Goal: Information Seeking & Learning: Learn about a topic

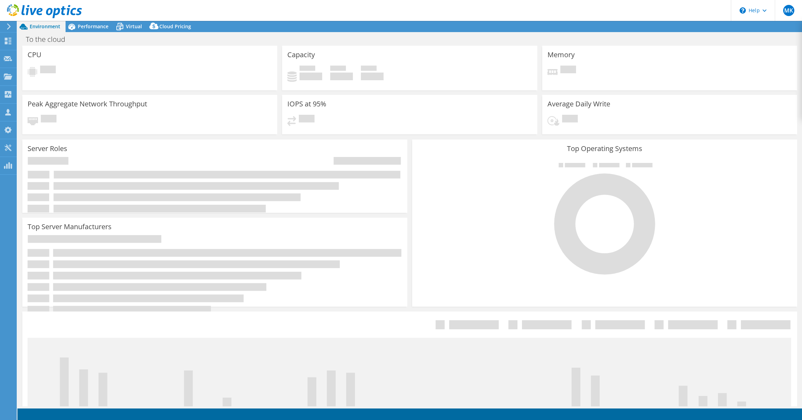
select select "USEast"
select select "USD"
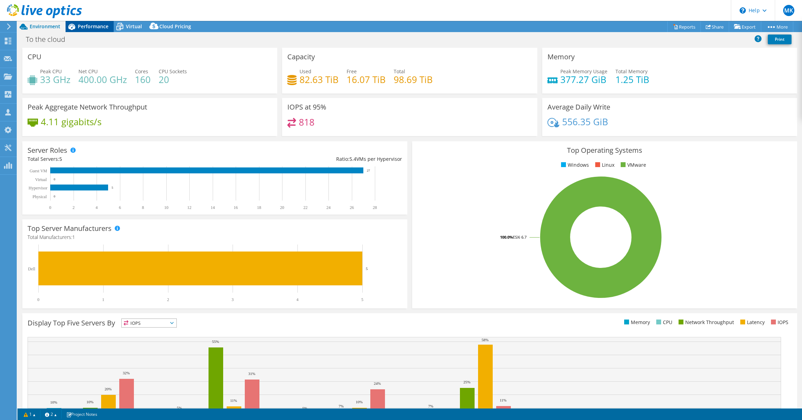
click at [80, 24] on span "Performance" at bounding box center [93, 26] width 31 height 7
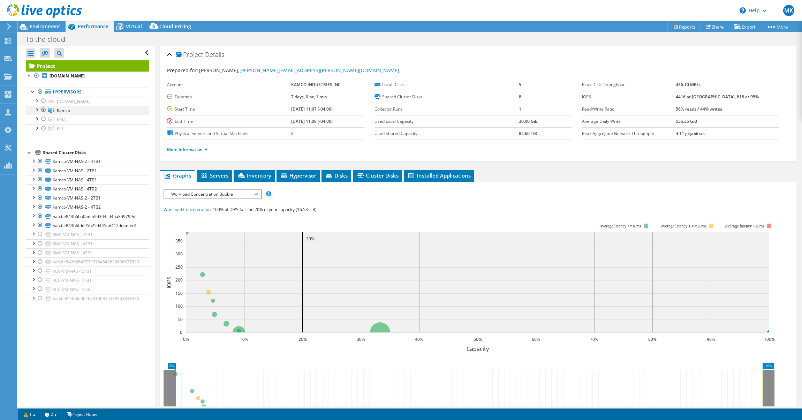
click at [35, 113] on div at bounding box center [36, 109] width 7 height 7
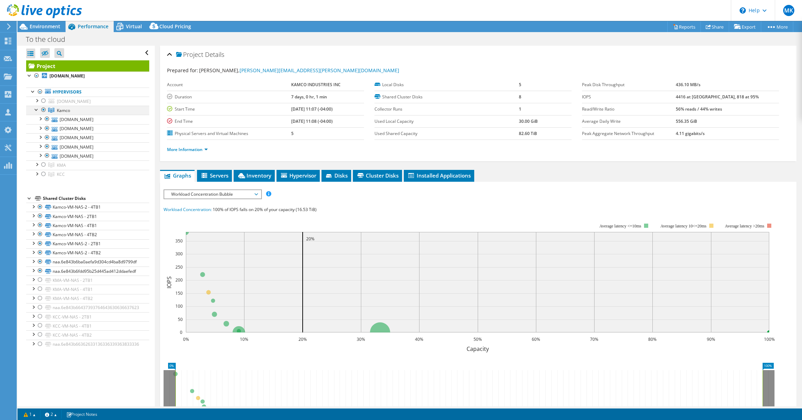
click at [35, 113] on div at bounding box center [36, 109] width 7 height 7
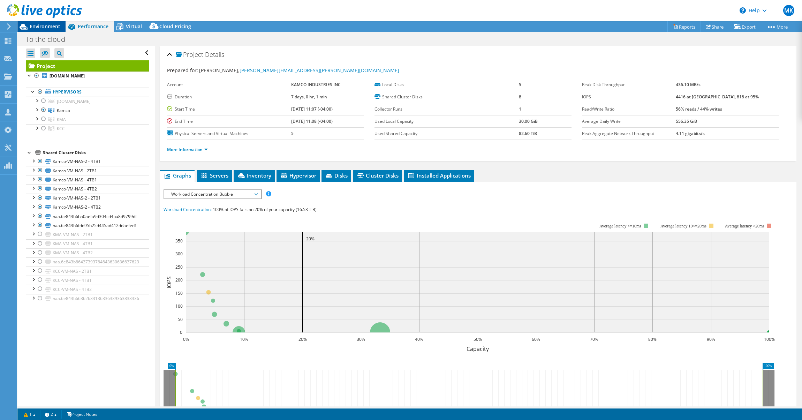
click at [38, 27] on span "Environment" at bounding box center [45, 26] width 31 height 7
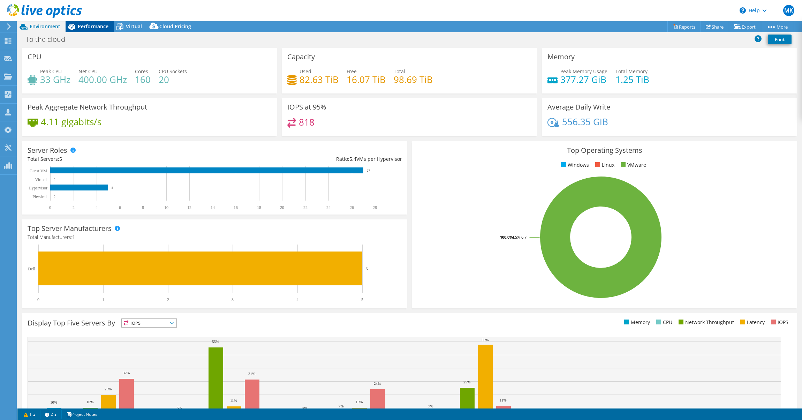
click at [88, 27] on span "Performance" at bounding box center [93, 26] width 31 height 7
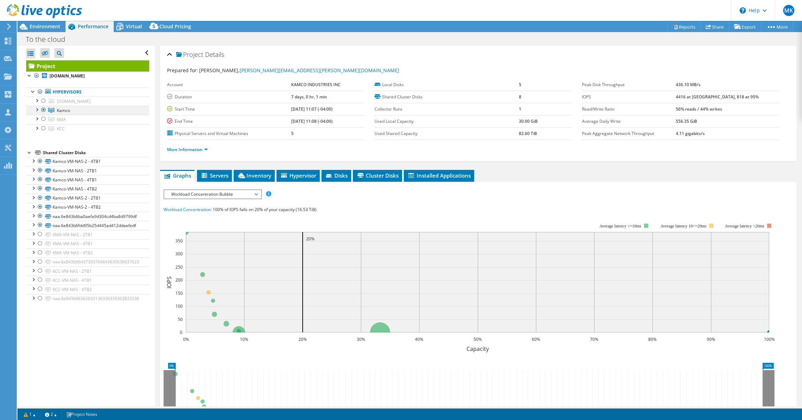
click at [43, 111] on div at bounding box center [43, 110] width 7 height 8
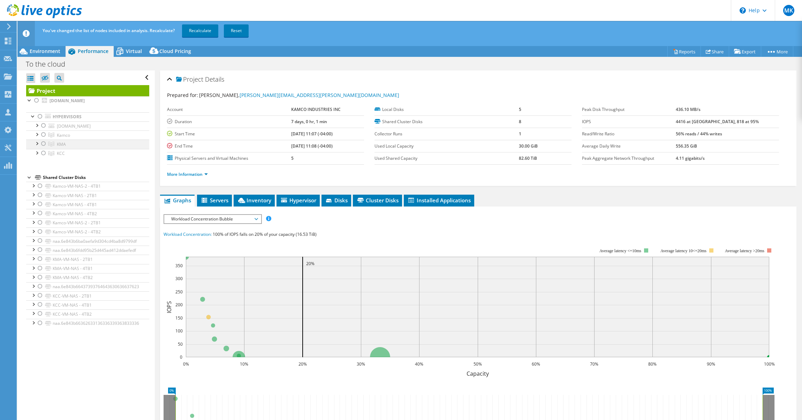
click at [42, 144] on div at bounding box center [43, 143] width 7 height 8
click at [195, 33] on link "Recalculate" at bounding box center [200, 30] width 36 height 13
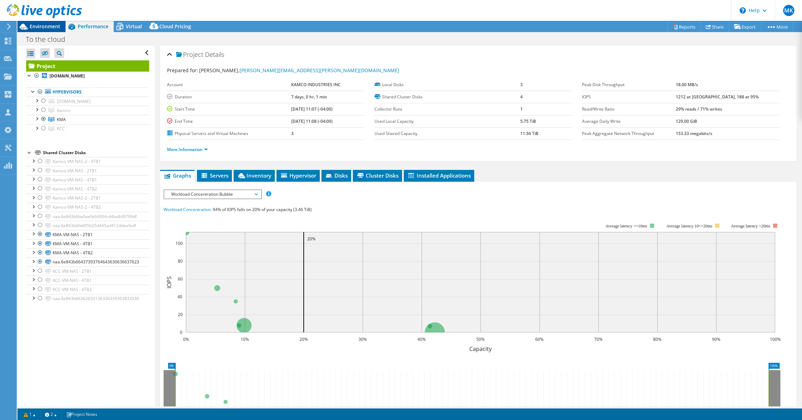
click at [47, 24] on span "Environment" at bounding box center [45, 26] width 31 height 7
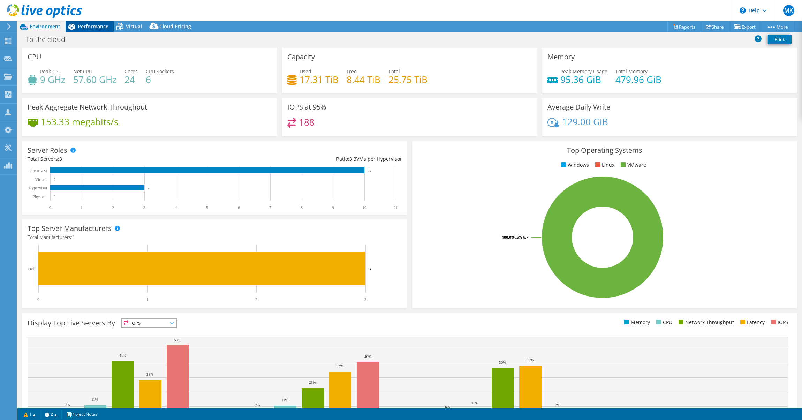
click at [88, 27] on span "Performance" at bounding box center [93, 26] width 31 height 7
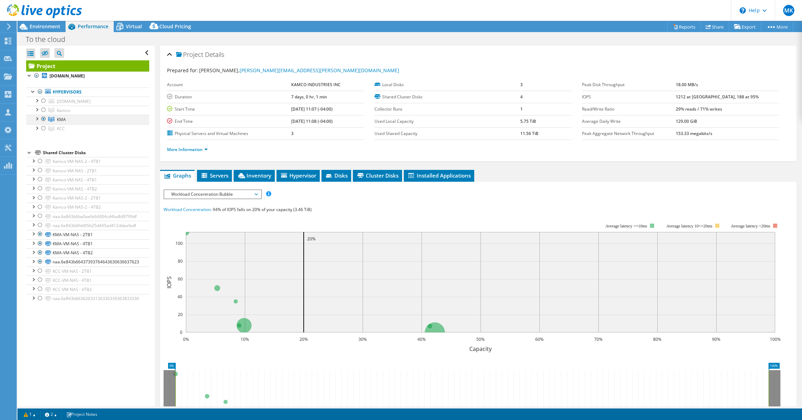
click at [41, 119] on div at bounding box center [43, 119] width 7 height 8
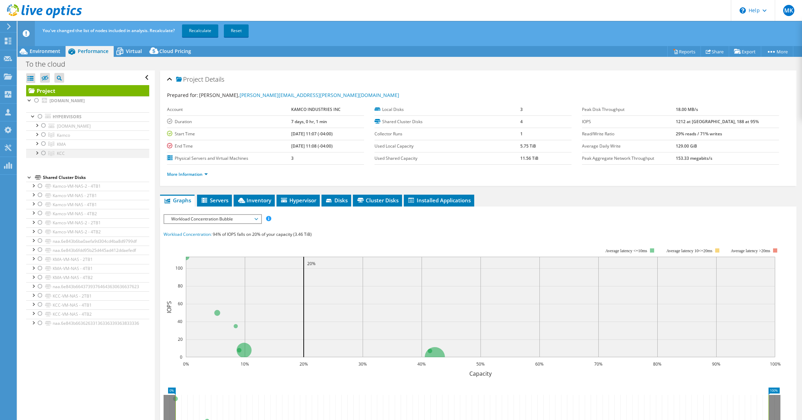
click at [43, 154] on div at bounding box center [43, 153] width 7 height 8
click at [201, 28] on link "Recalculate" at bounding box center [200, 30] width 36 height 13
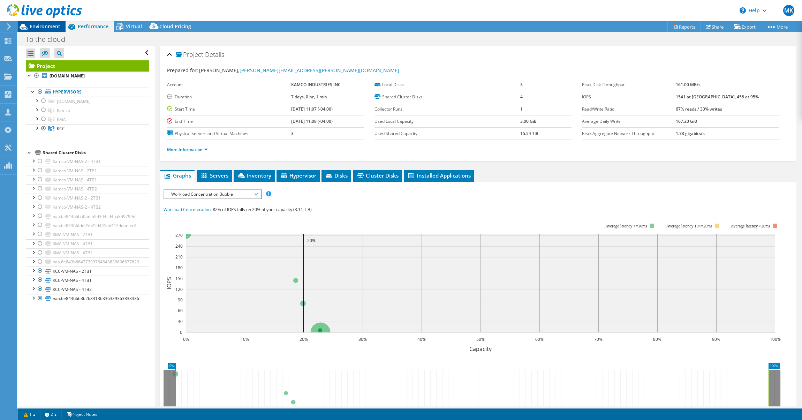
click at [37, 28] on span "Environment" at bounding box center [45, 26] width 31 height 7
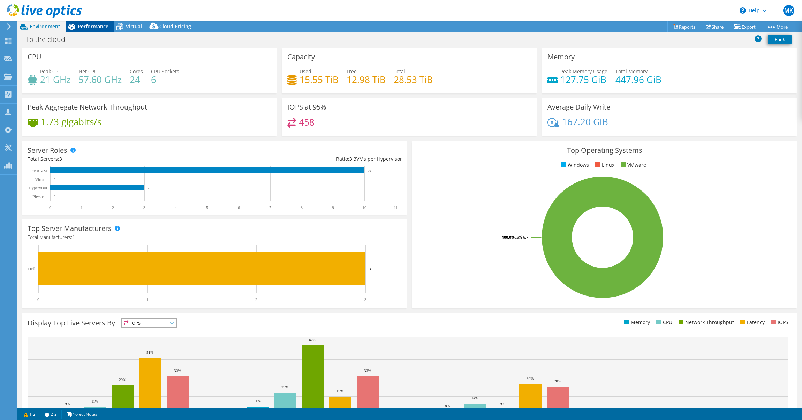
click at [85, 23] on span "Performance" at bounding box center [93, 26] width 31 height 7
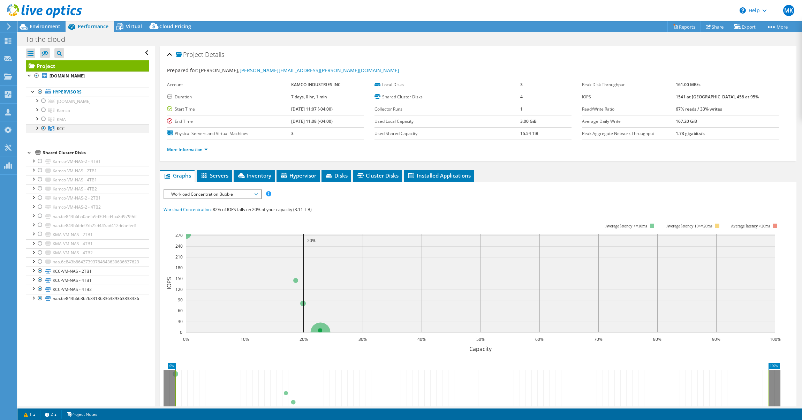
click at [41, 128] on div at bounding box center [43, 128] width 7 height 8
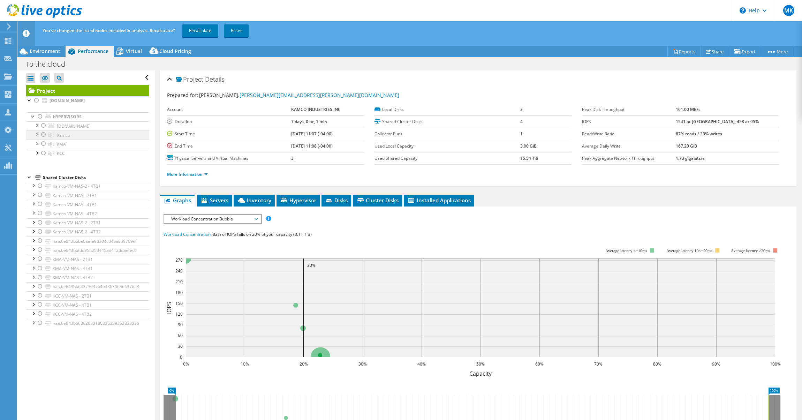
click at [44, 134] on div at bounding box center [43, 134] width 7 height 8
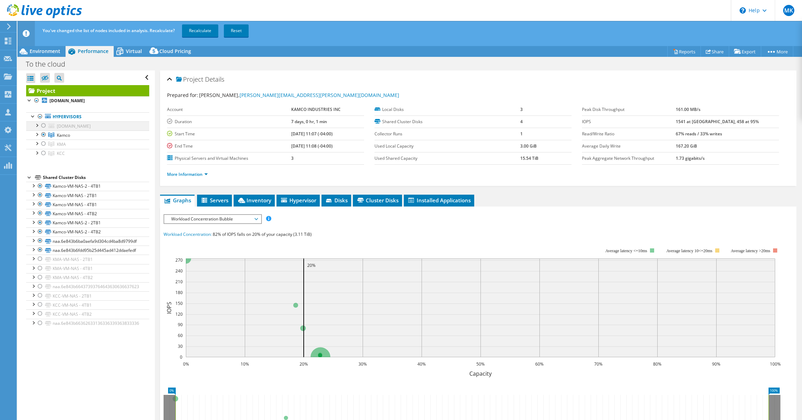
click at [42, 126] on div at bounding box center [43, 125] width 7 height 8
click at [211, 32] on link "Recalculate" at bounding box center [200, 30] width 36 height 13
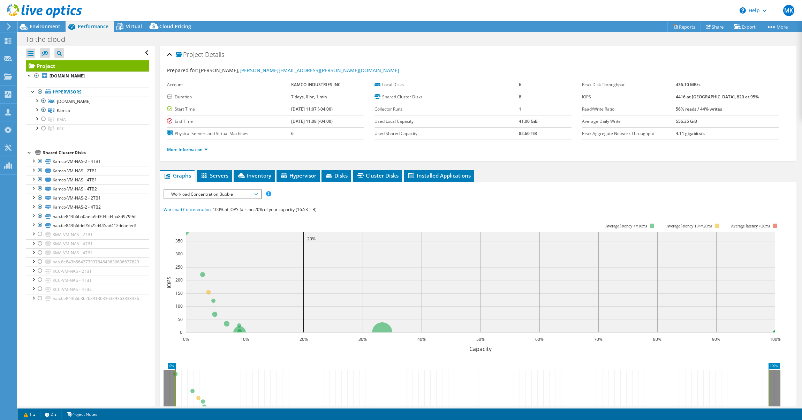
click at [53, 23] on div at bounding box center [41, 11] width 82 height 23
click at [53, 27] on span "Environment" at bounding box center [45, 26] width 31 height 7
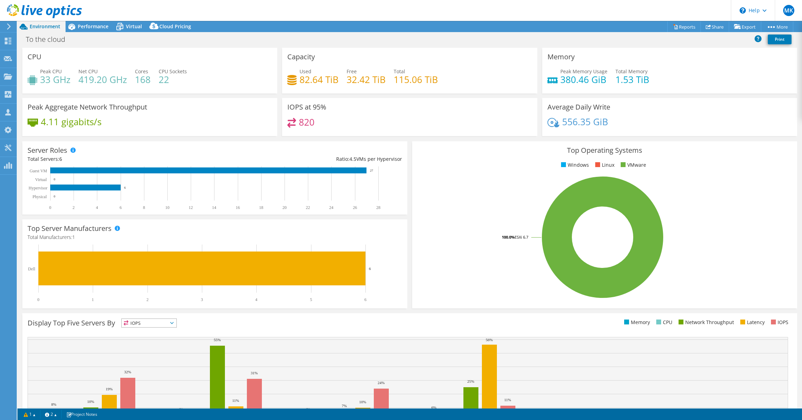
click at [89, 19] on header "MK Partner Team Member [PERSON_NAME] [PERSON_NAME][EMAIL_ADDRESS][DOMAIN_NAME] …" at bounding box center [401, 10] width 802 height 21
click at [89, 31] on div "Performance" at bounding box center [90, 26] width 48 height 11
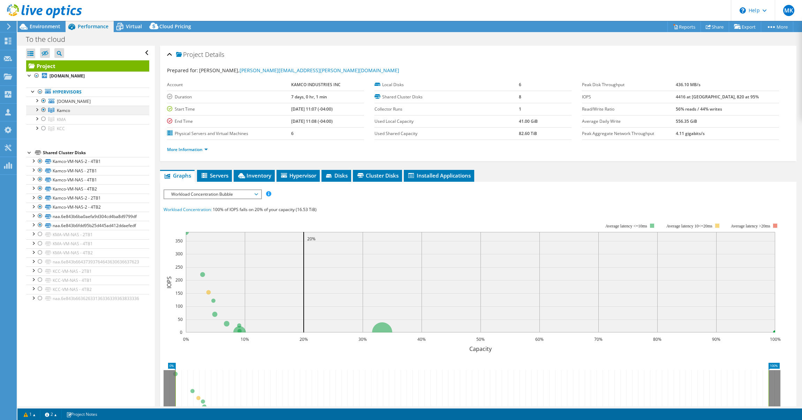
click at [36, 109] on div at bounding box center [36, 109] width 7 height 7
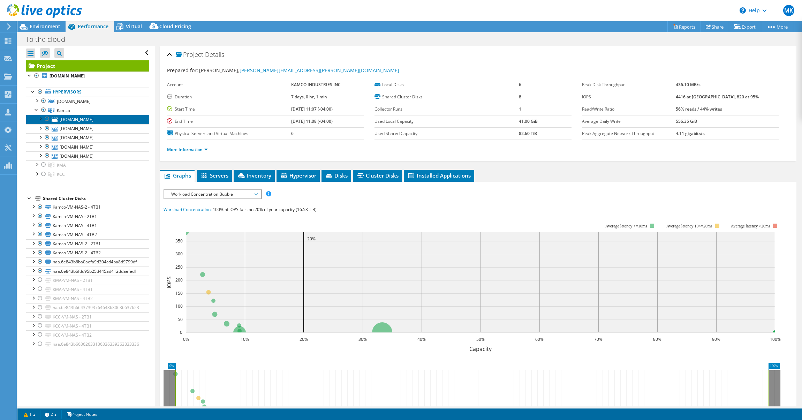
click at [61, 122] on link "[DOMAIN_NAME]" at bounding box center [87, 119] width 123 height 9
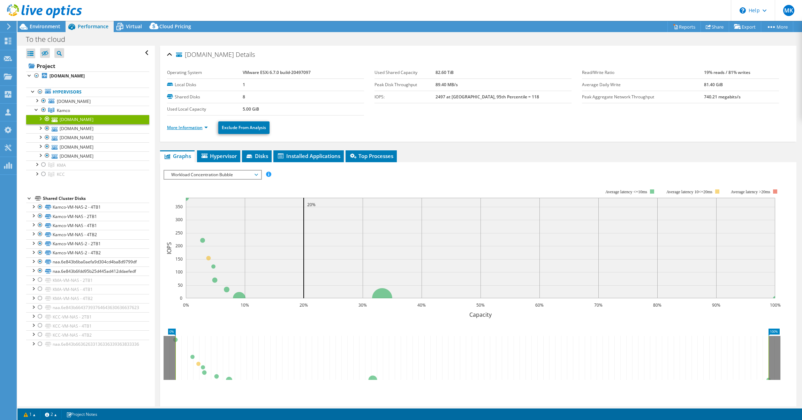
click at [184, 130] on link "More Information" at bounding box center [187, 127] width 41 height 6
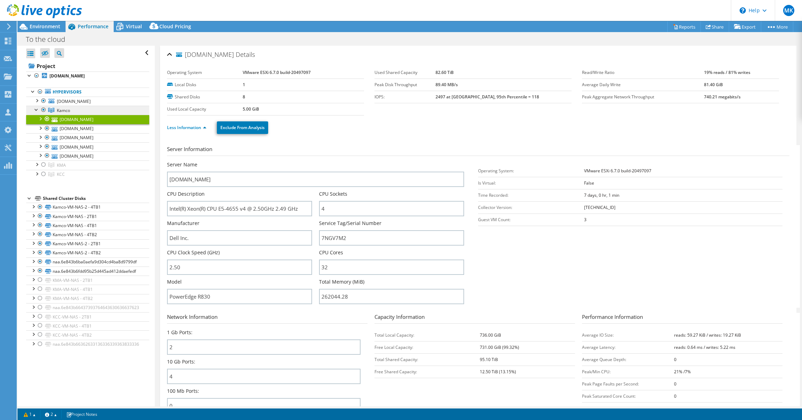
click at [33, 113] on link "Kamco" at bounding box center [87, 110] width 123 height 9
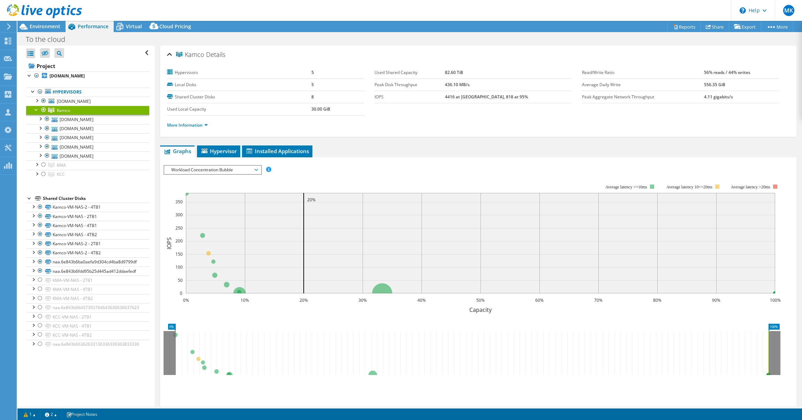
click at [33, 114] on link "Kamco" at bounding box center [87, 110] width 123 height 9
click at [34, 113] on link "Kamco" at bounding box center [87, 110] width 123 height 9
click at [36, 109] on div at bounding box center [36, 109] width 7 height 7
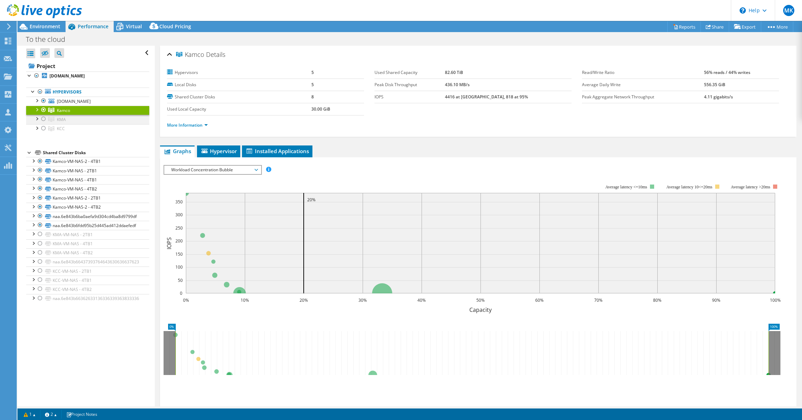
click at [36, 119] on div at bounding box center [36, 118] width 7 height 7
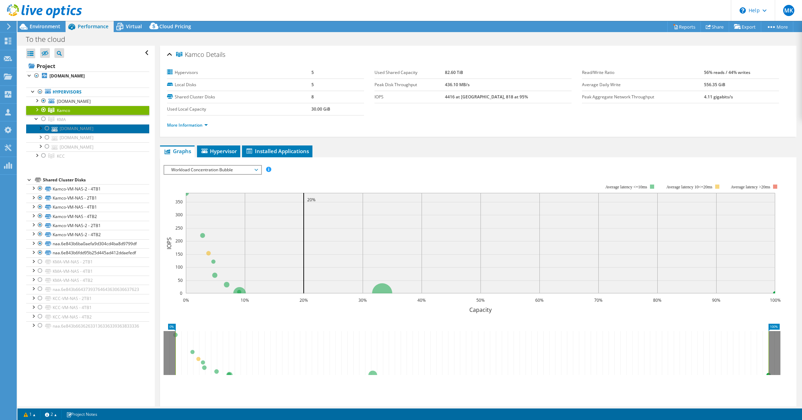
click at [60, 131] on link "[DOMAIN_NAME]" at bounding box center [87, 128] width 123 height 9
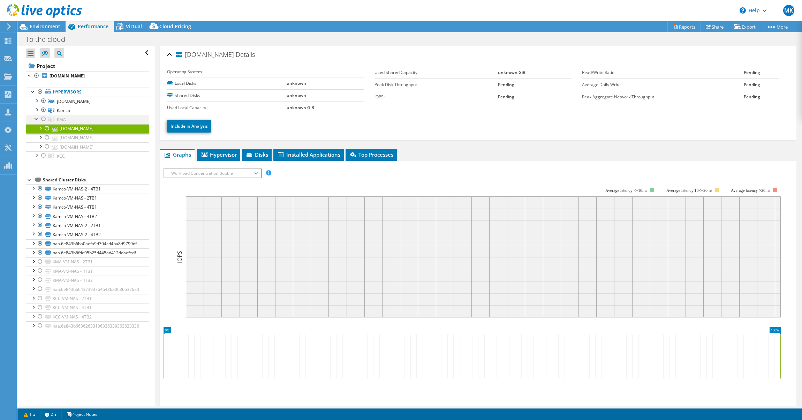
click at [44, 120] on div at bounding box center [43, 119] width 7 height 8
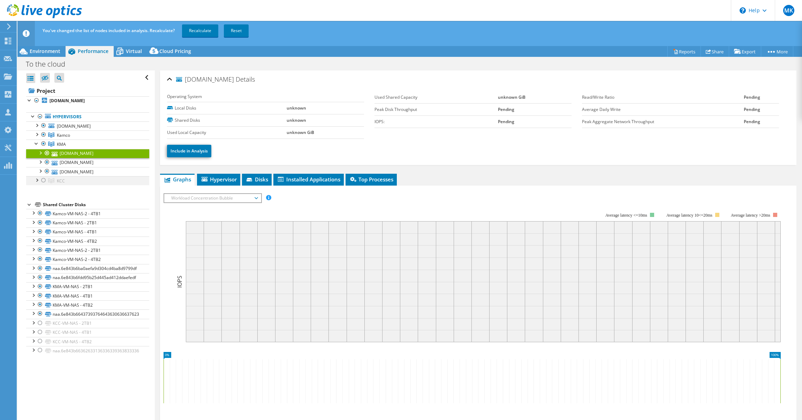
click at [38, 182] on div at bounding box center [36, 179] width 7 height 7
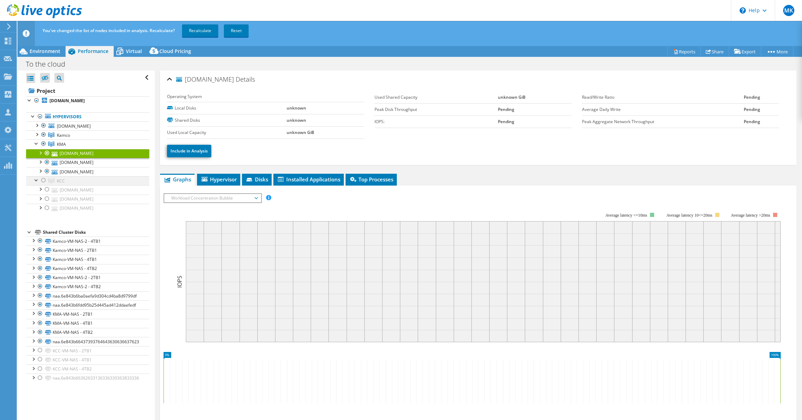
click at [40, 181] on div at bounding box center [43, 180] width 7 height 8
click at [201, 33] on link "Recalculate" at bounding box center [200, 30] width 36 height 13
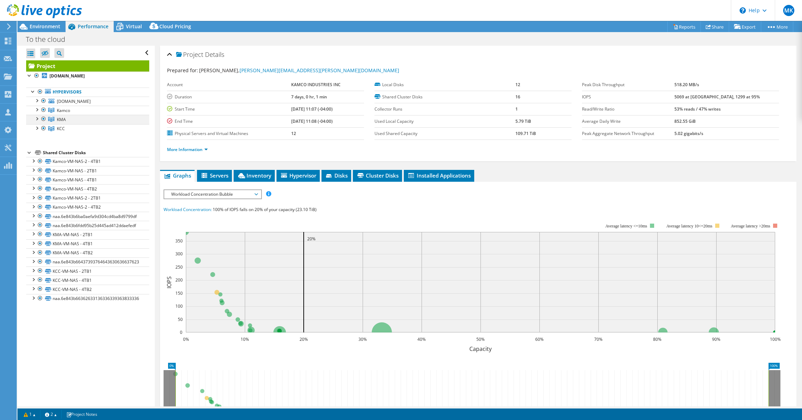
click at [36, 119] on div at bounding box center [36, 118] width 7 height 7
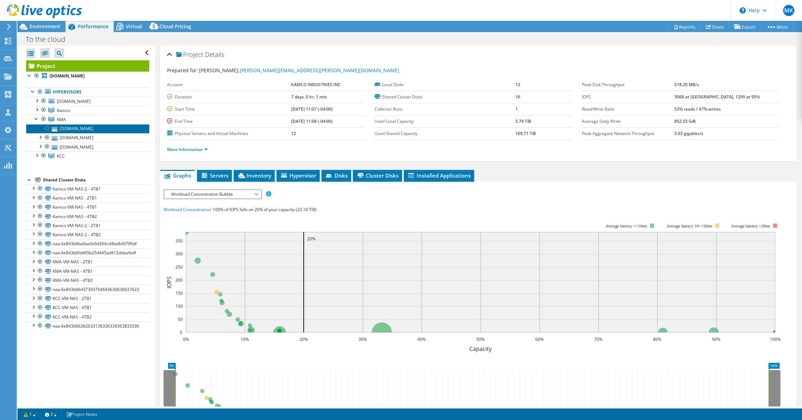
click at [69, 127] on link "[DOMAIN_NAME]" at bounding box center [87, 128] width 123 height 9
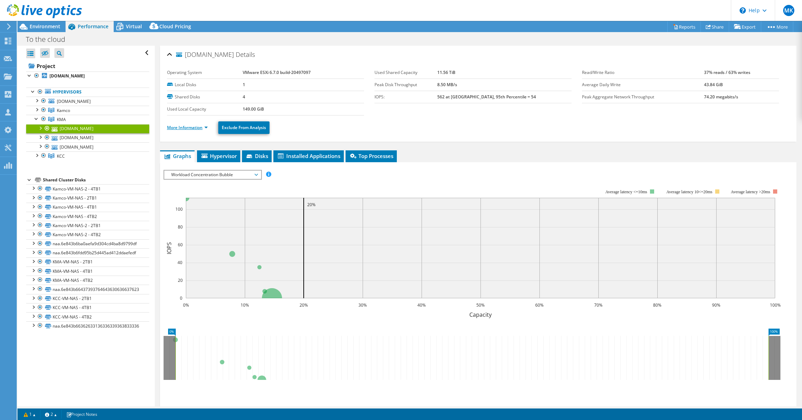
click at [186, 128] on link "More Information" at bounding box center [187, 127] width 41 height 6
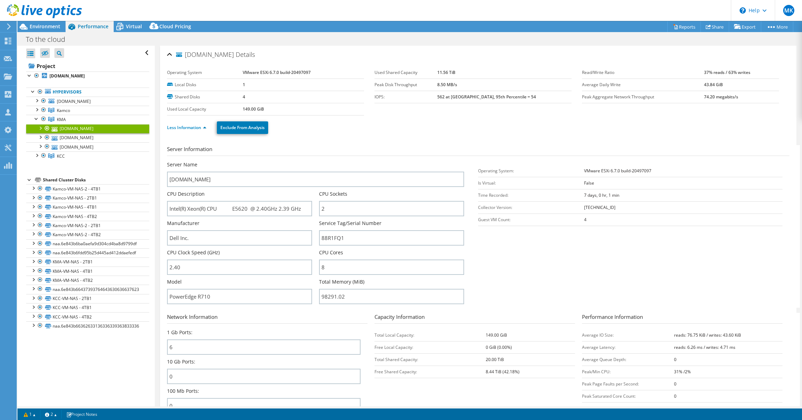
click at [539, 384] on section "Network Information 1 Gb Ports: 6 10 Gb Ports: 0 100 Mb Ports: 0 Capacity Infor…" at bounding box center [480, 365] width 626 height 104
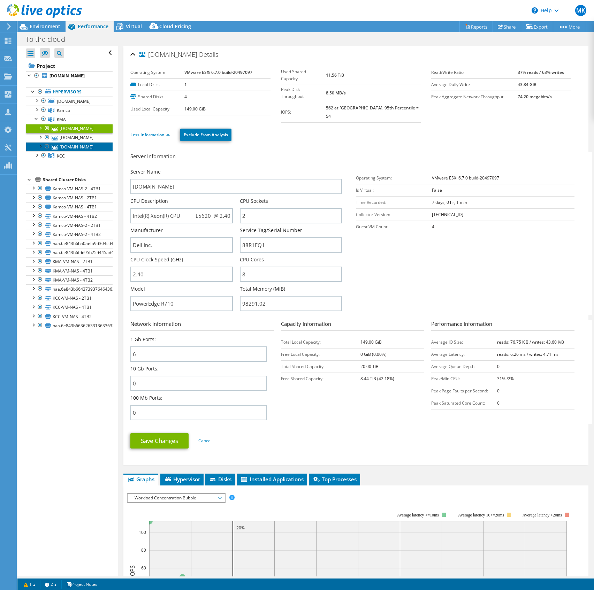
click at [84, 151] on link "[DOMAIN_NAME]" at bounding box center [69, 146] width 86 height 9
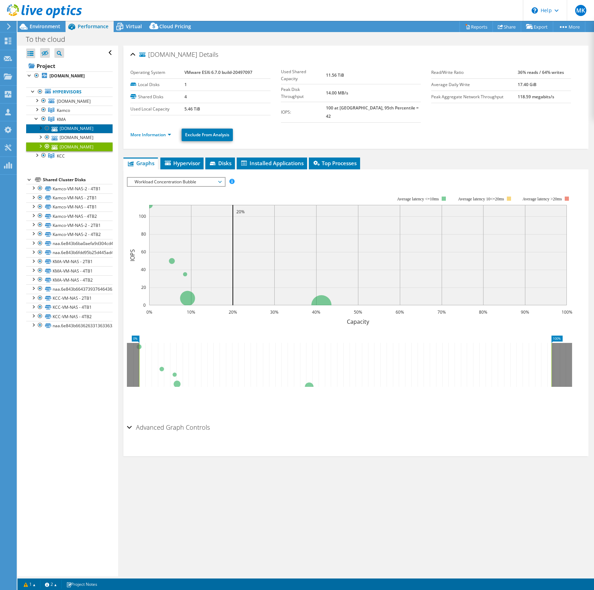
click at [60, 133] on link "[DOMAIN_NAME]" at bounding box center [69, 128] width 86 height 9
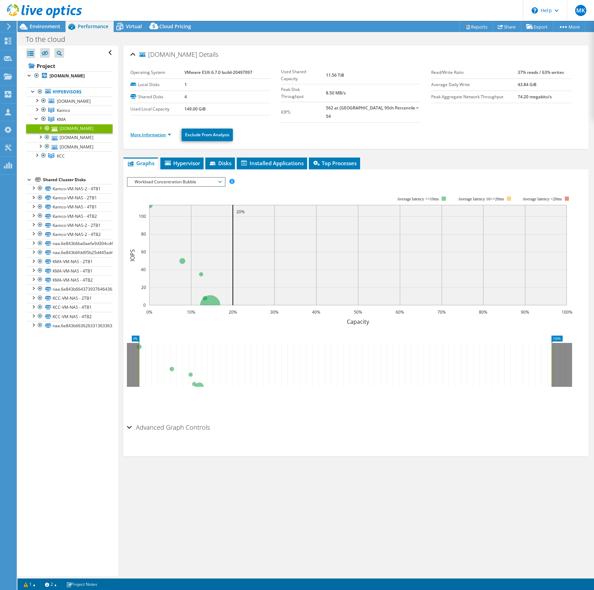
click at [145, 132] on link "More Information" at bounding box center [150, 135] width 41 height 6
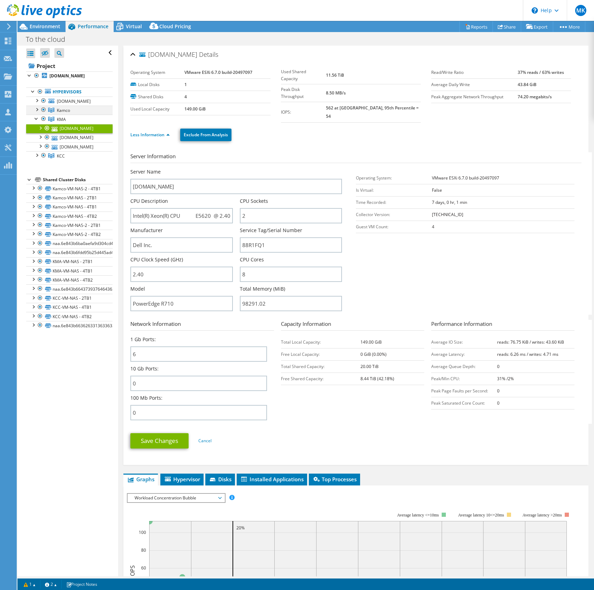
click at [37, 113] on div at bounding box center [36, 109] width 7 height 7
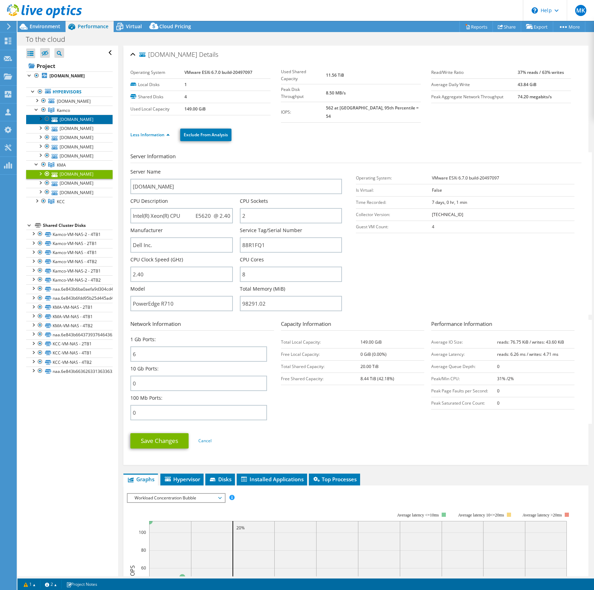
click at [61, 124] on link "[DOMAIN_NAME]" at bounding box center [69, 119] width 86 height 9
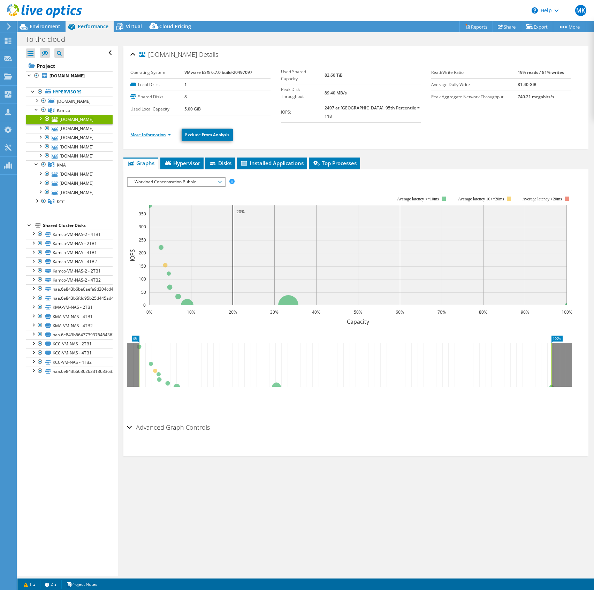
click at [149, 132] on link "More Information" at bounding box center [150, 135] width 41 height 6
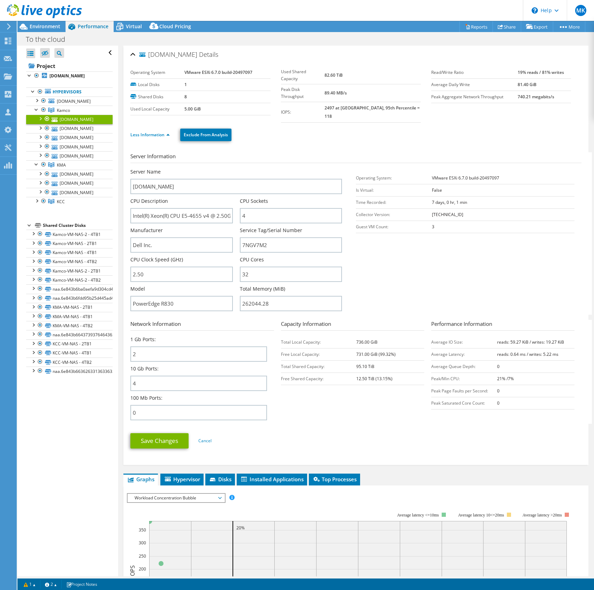
click at [225, 8] on header "MK Partner Team Member [PERSON_NAME] [PERSON_NAME][EMAIL_ADDRESS][DOMAIN_NAME] …" at bounding box center [297, 10] width 594 height 21
click at [35, 113] on div at bounding box center [36, 109] width 7 height 7
